Goal: Find specific page/section: Find specific page/section

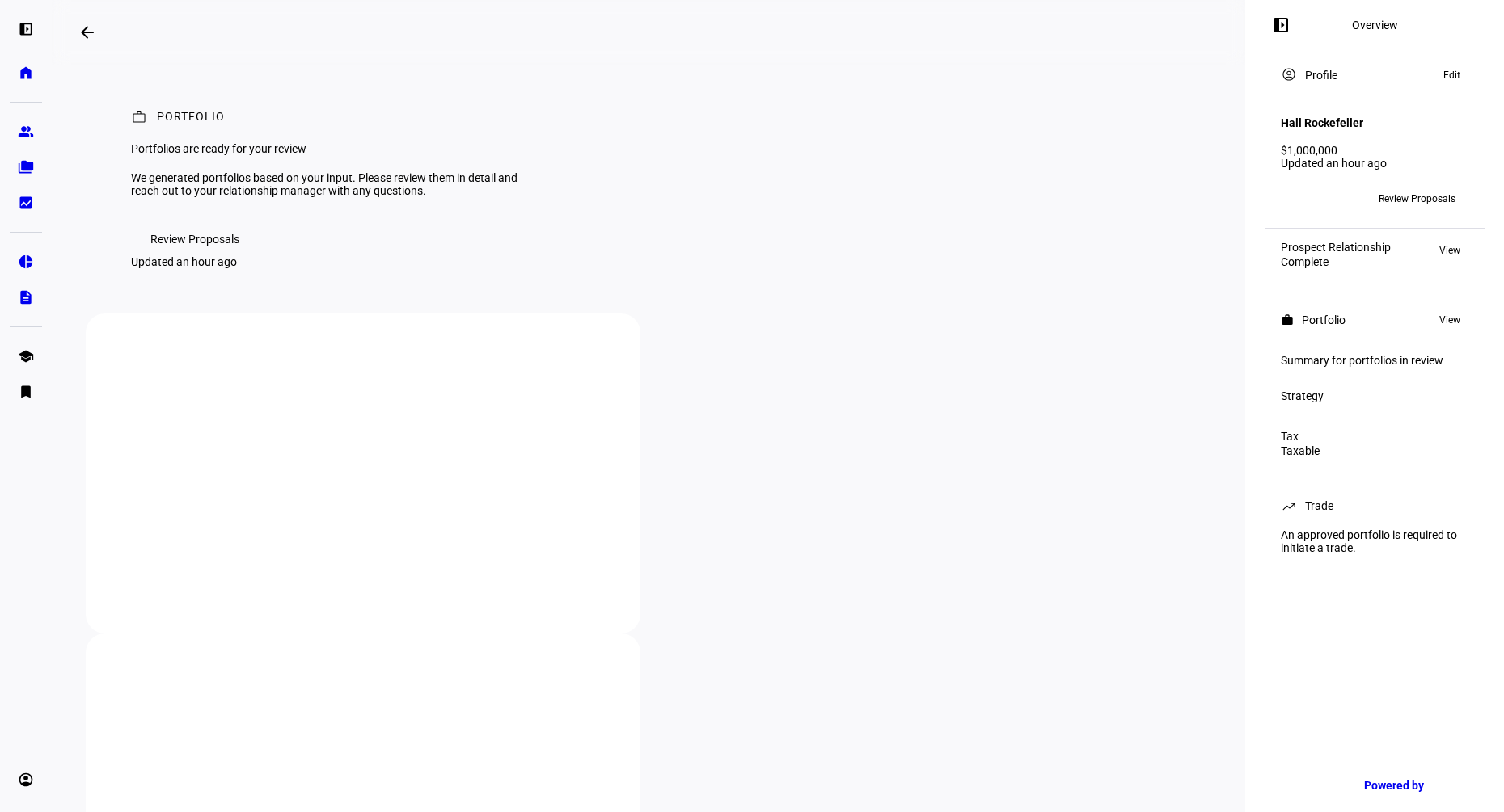
click at [226, 256] on span "Review Proposals" at bounding box center [195, 239] width 89 height 33
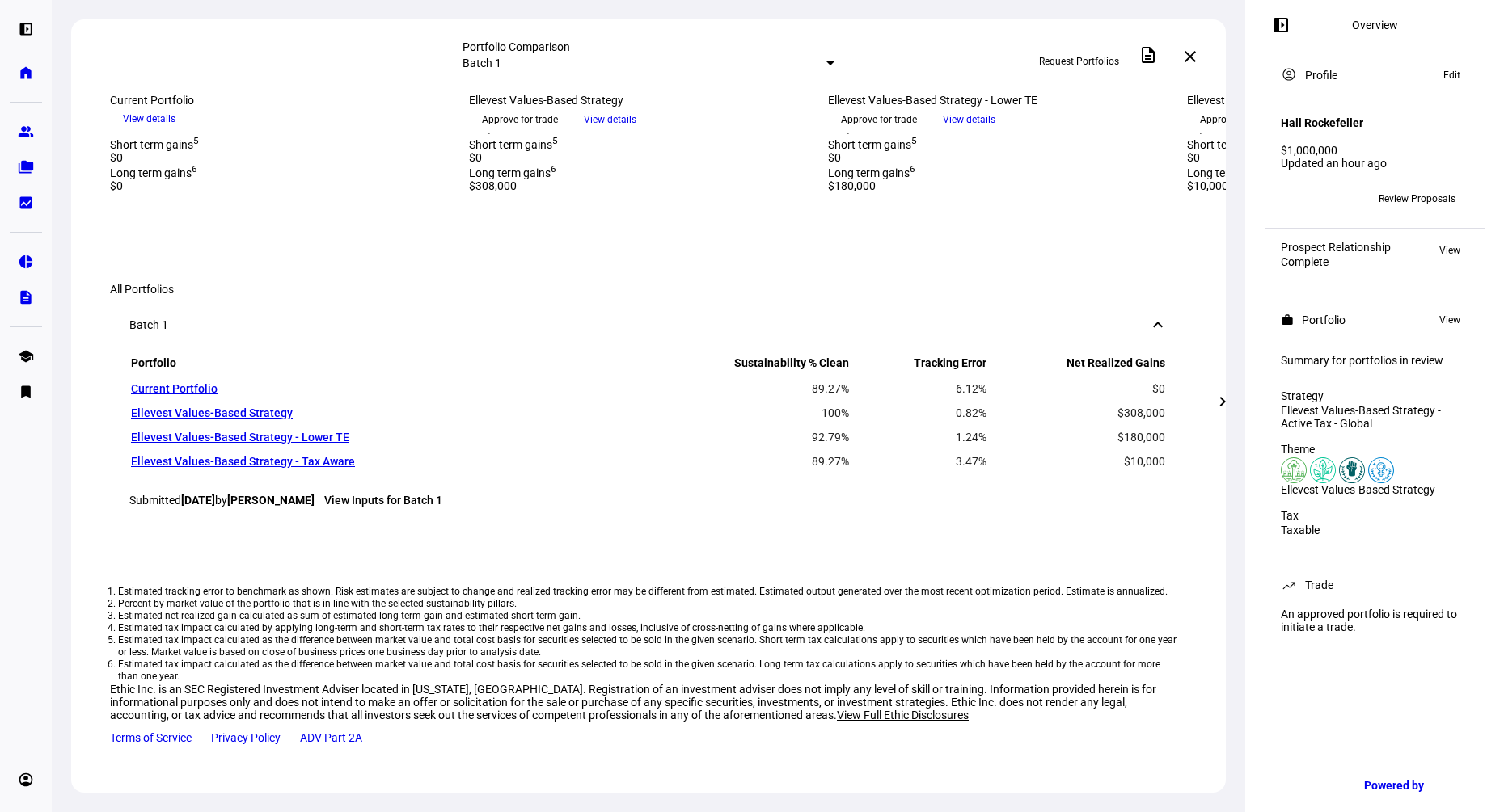
scroll to position [1213, 0]
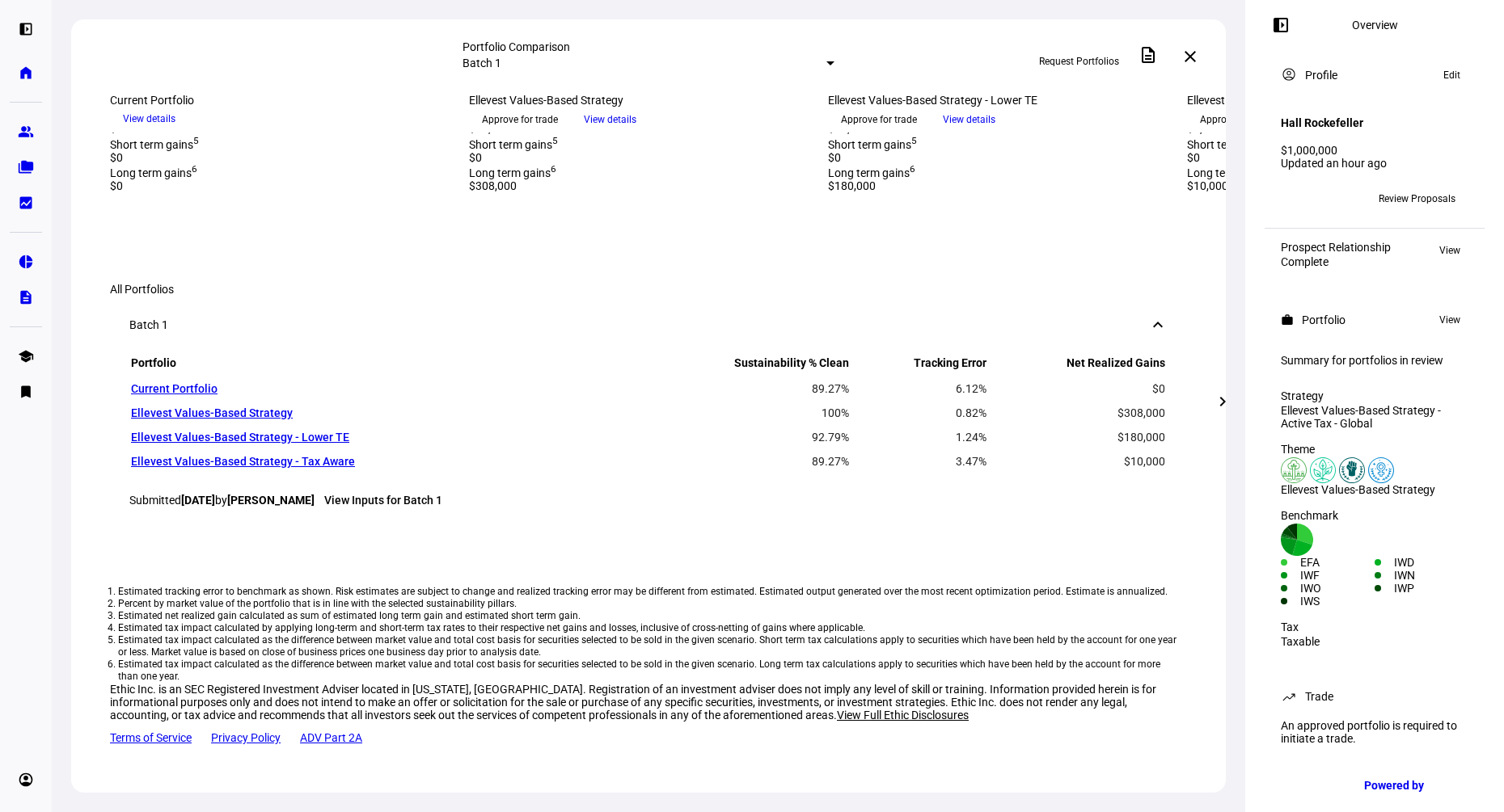
drag, startPoint x: 130, startPoint y: 527, endPoint x: 1160, endPoint y: 613, distance: 1033.6
click at [1160, 526] on div "Portfolio Sustainability % Clean Tracking Error Net Realized Gains Current Port…" at bounding box center [649, 439] width 1077 height 172
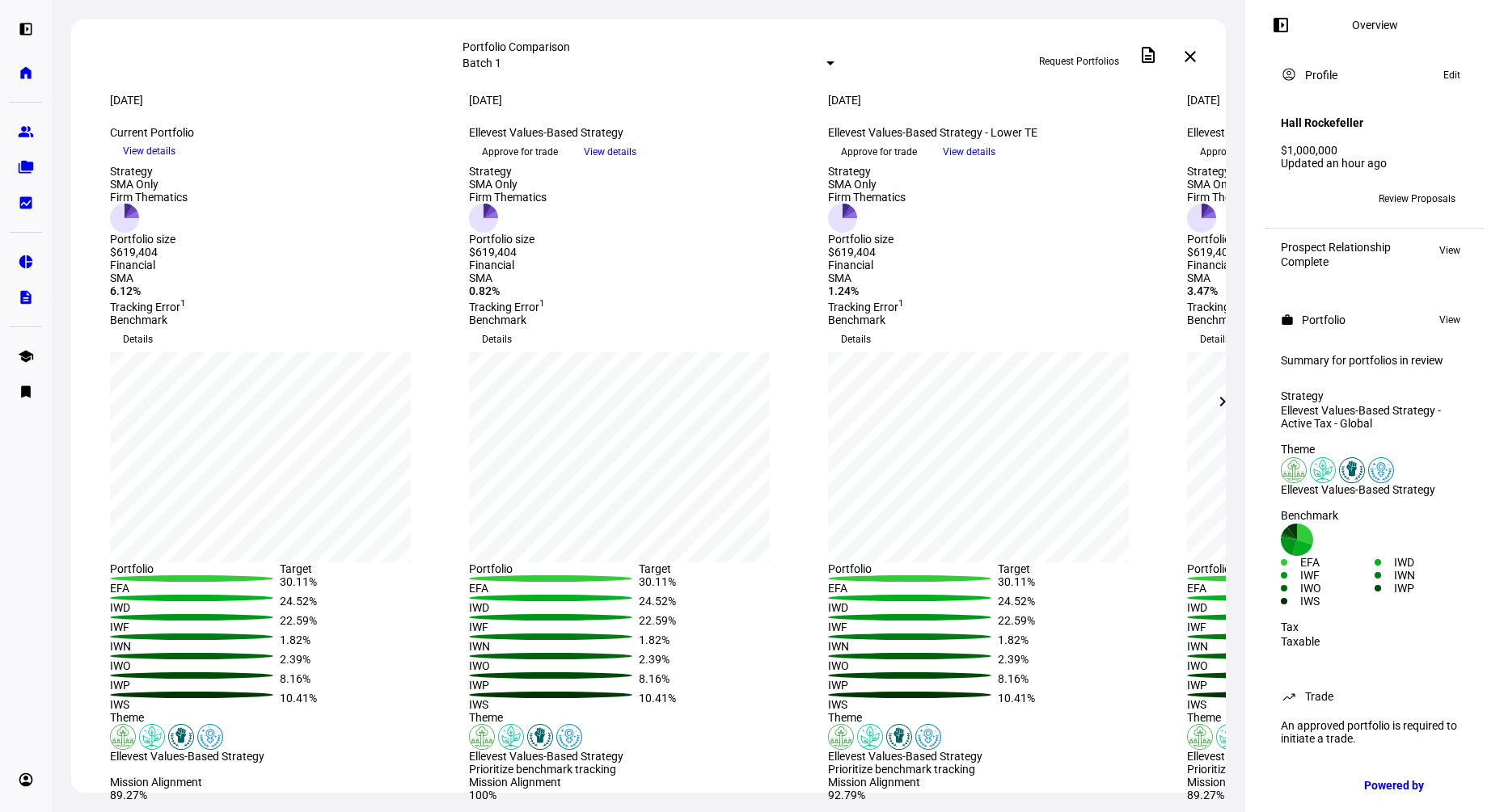
click at [1203, 51] on span at bounding box center [1189, 56] width 38 height 38
